Goal: Find specific page/section: Find specific page/section

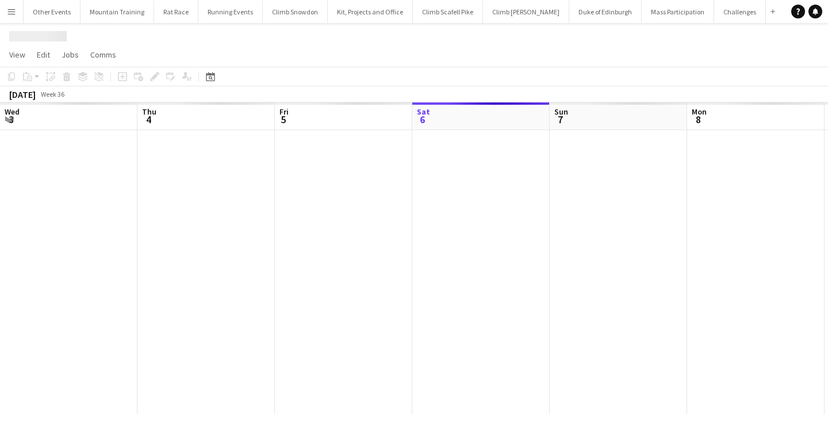
scroll to position [0, 275]
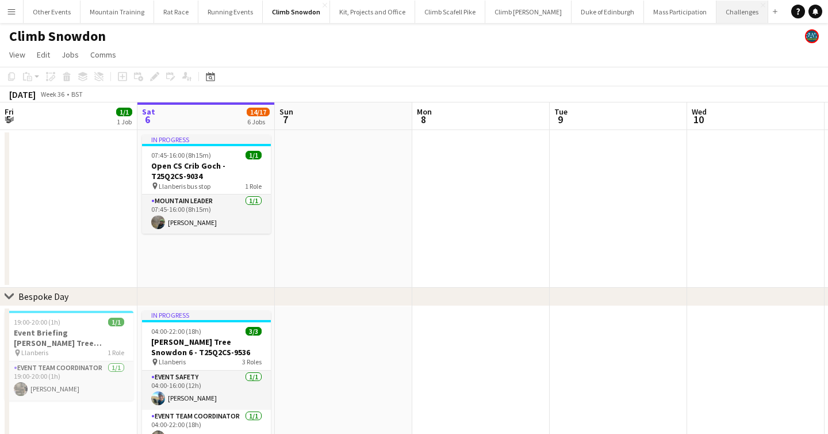
click at [717, 12] on button "Challenges Close" at bounding box center [743, 12] width 52 height 22
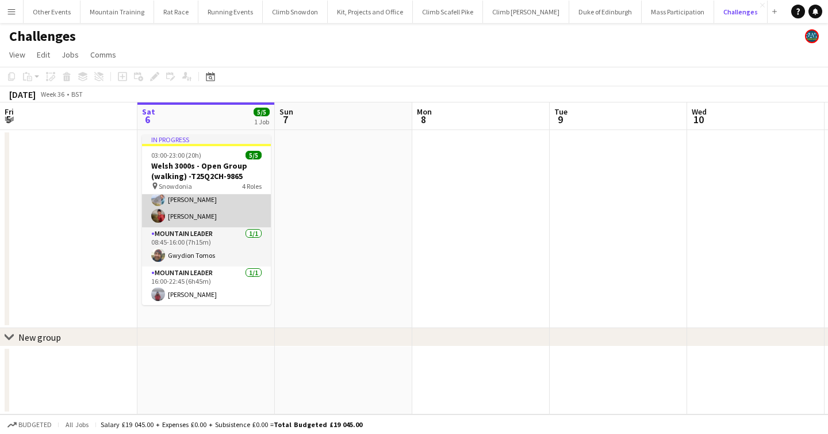
scroll to position [63, 0]
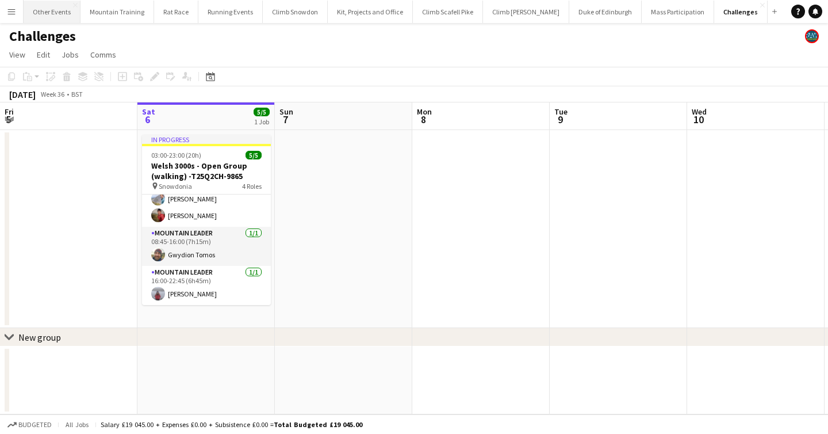
click at [34, 12] on button "Other Events Close" at bounding box center [52, 12] width 57 height 22
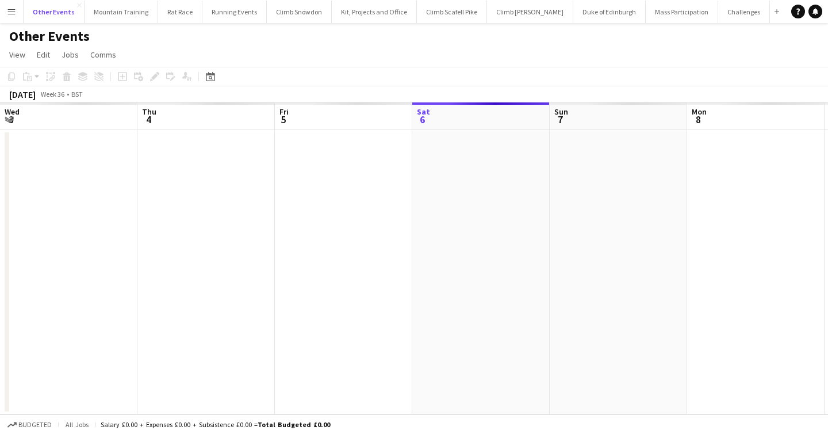
scroll to position [0, 275]
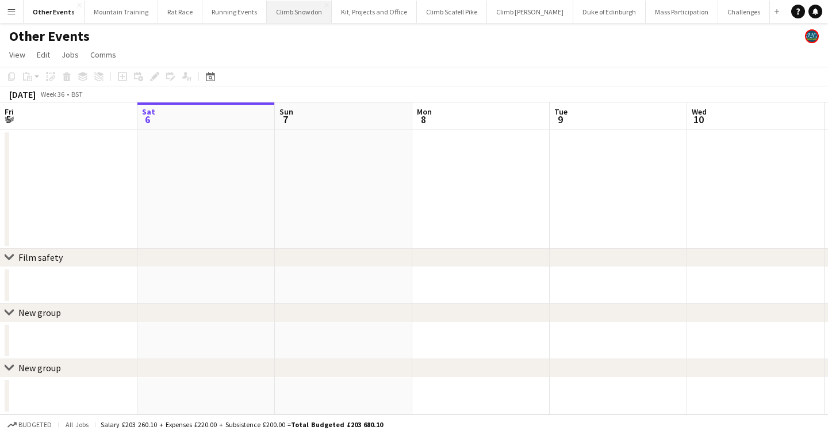
click at [295, 13] on button "Climb Snowdon Close" at bounding box center [299, 12] width 65 height 22
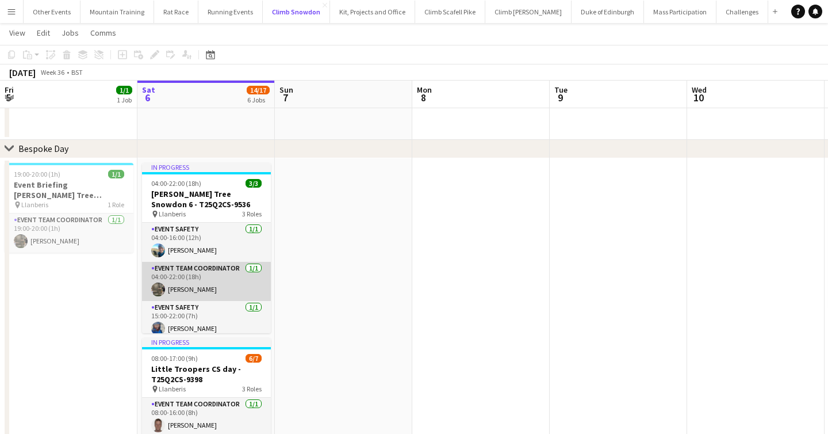
scroll to position [7, 0]
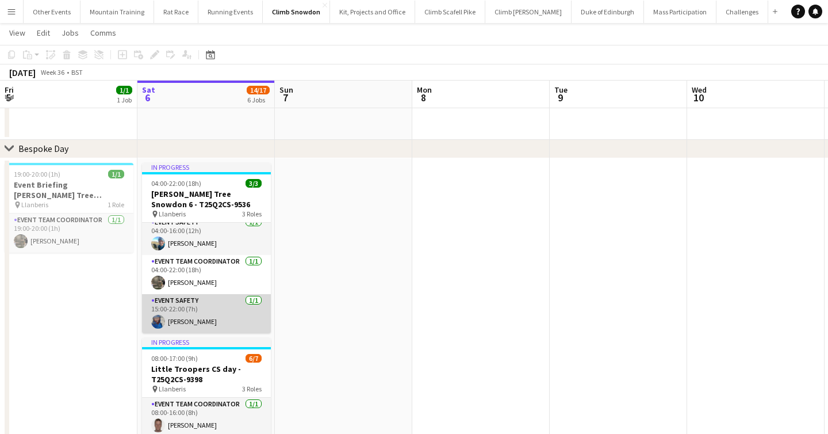
click at [216, 307] on app-card-role "Event Safety [DATE] 15:00-22:00 (7h) [PERSON_NAME]" at bounding box center [206, 313] width 129 height 39
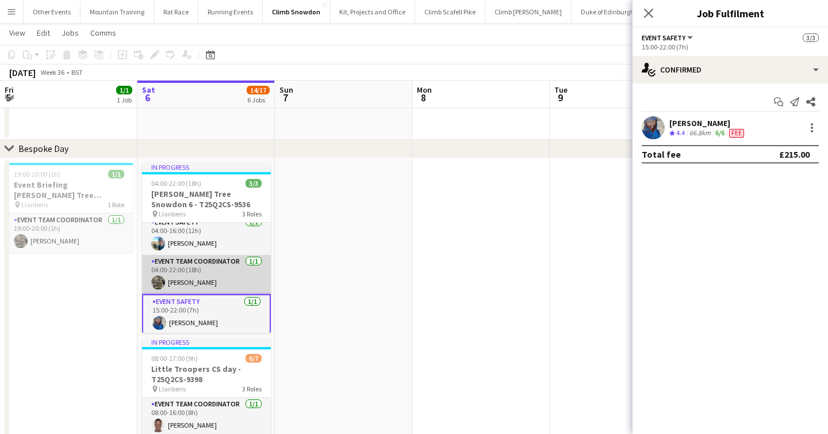
click at [204, 274] on app-card-role "Event Team Coordinator [DATE] 04:00-22:00 (18h) [PERSON_NAME]" at bounding box center [206, 274] width 129 height 39
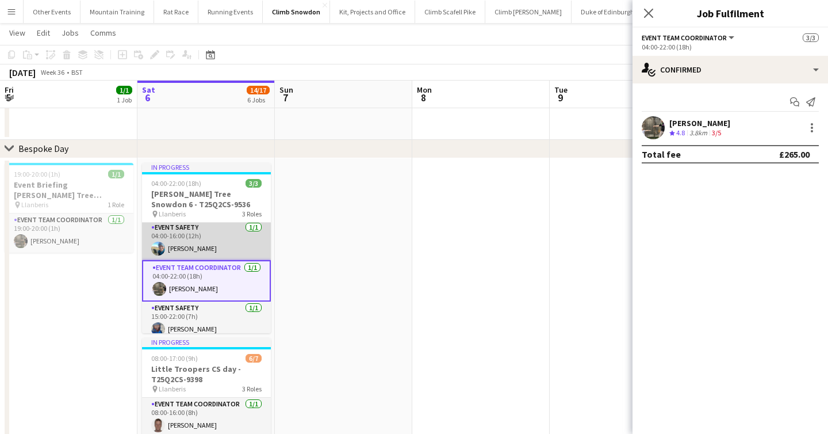
scroll to position [0, 0]
click at [219, 242] on app-card-role "Event Safety [DATE] 04:00-16:00 (12h) [PERSON_NAME]" at bounding box center [206, 242] width 129 height 39
